Goal: Find specific page/section: Find specific page/section

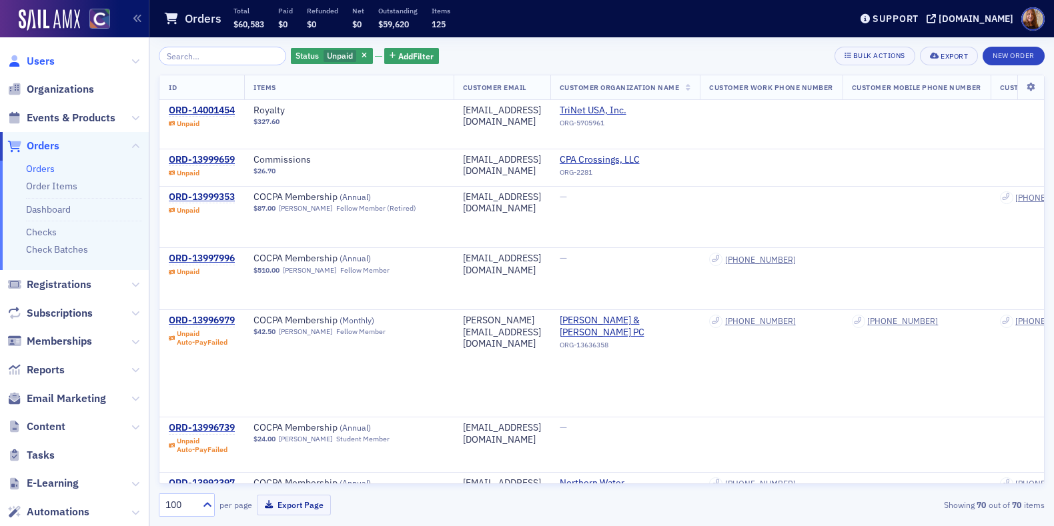
click at [44, 62] on span "Users" at bounding box center [41, 61] width 28 height 15
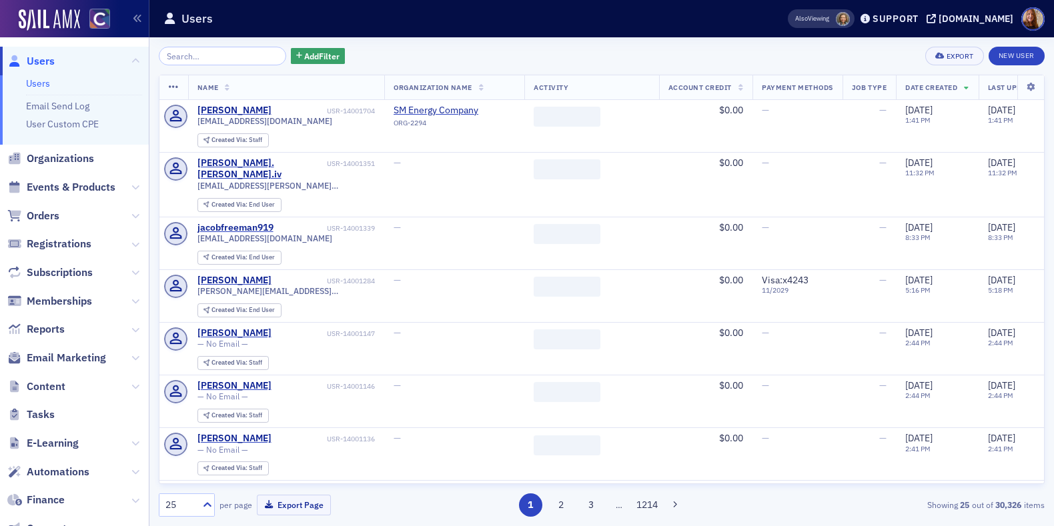
click at [204, 58] on input "search" at bounding box center [222, 56] width 127 height 19
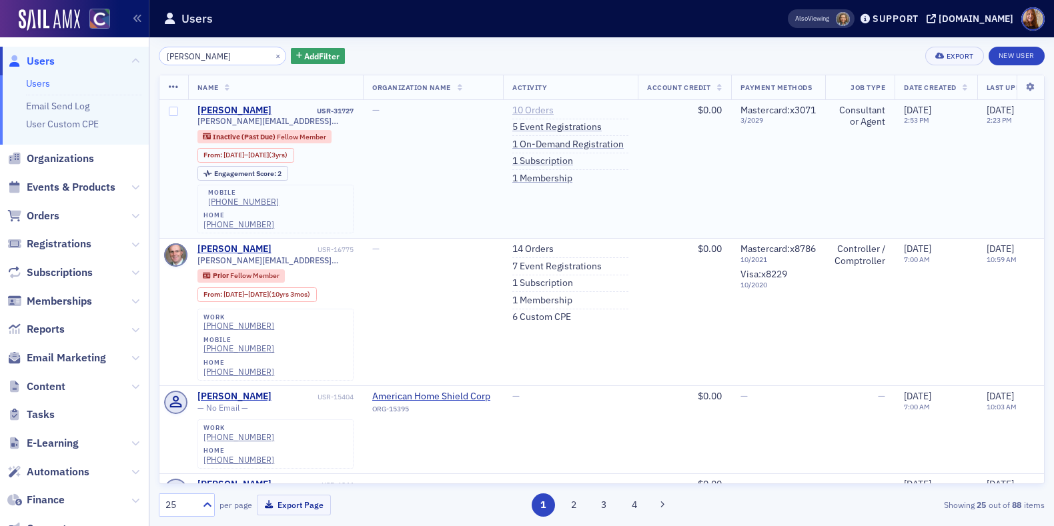
type input "[PERSON_NAME]"
click at [538, 112] on link "10 Orders" at bounding box center [532, 111] width 41 height 12
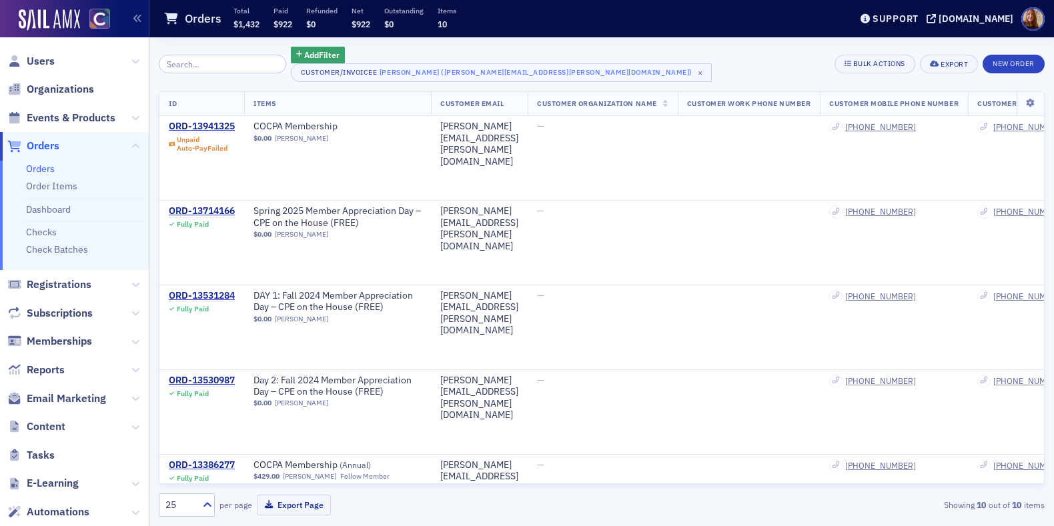
click at [45, 166] on link "Orders" at bounding box center [40, 169] width 29 height 12
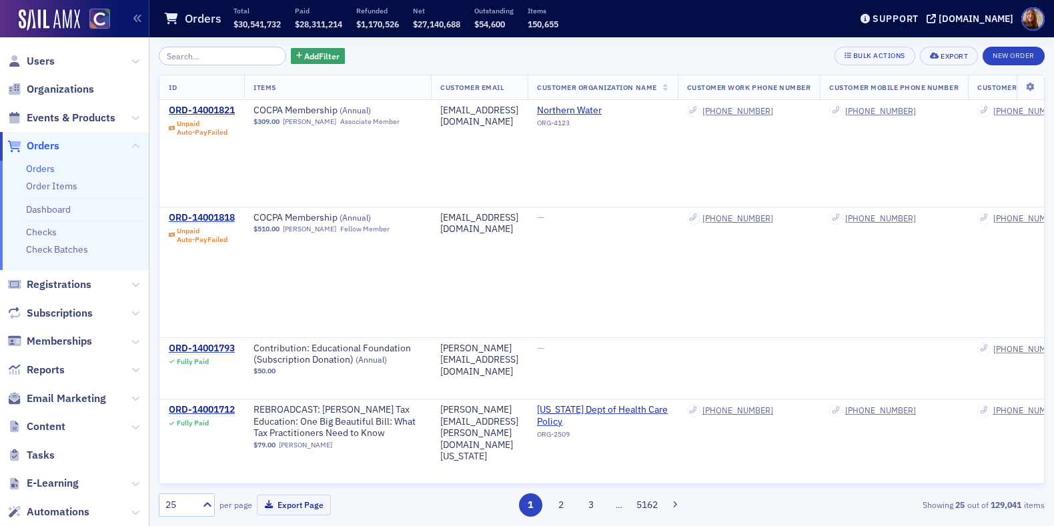
click at [532, 63] on div "Add Filter Bulk Actions Export New Order" at bounding box center [602, 56] width 886 height 19
